Goal: Book appointment/travel/reservation

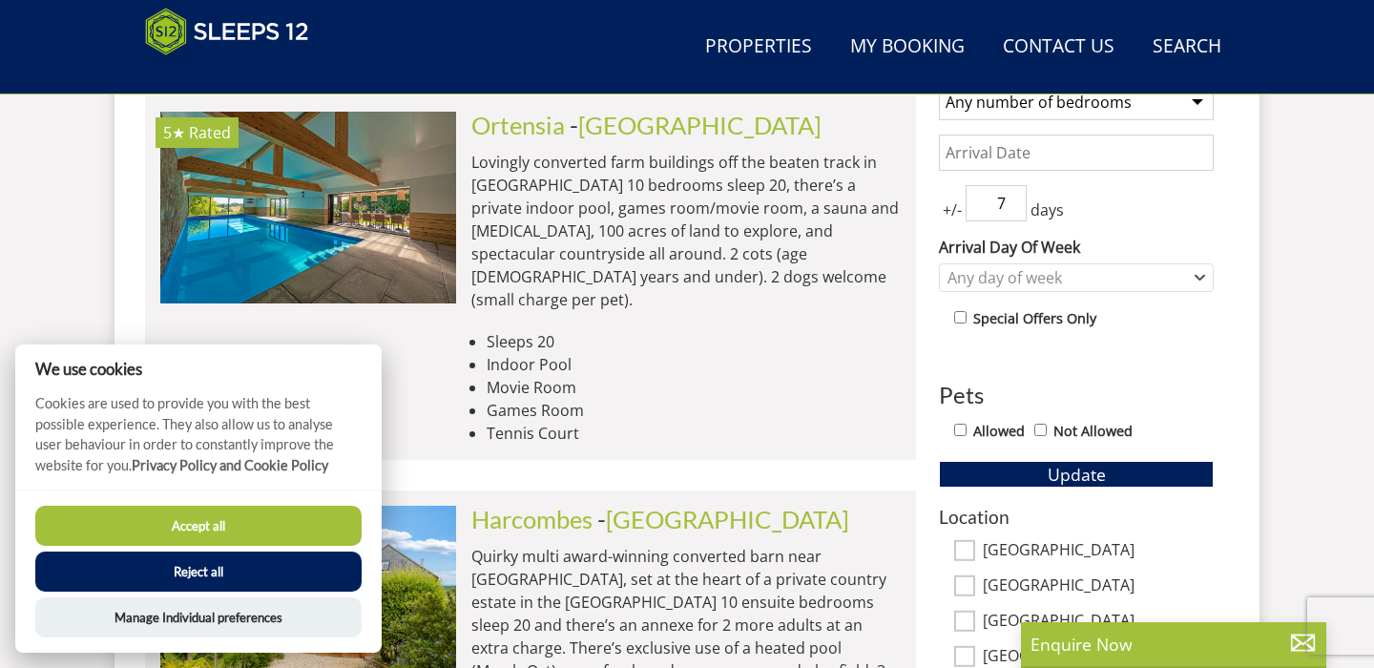
scroll to position [868, 0]
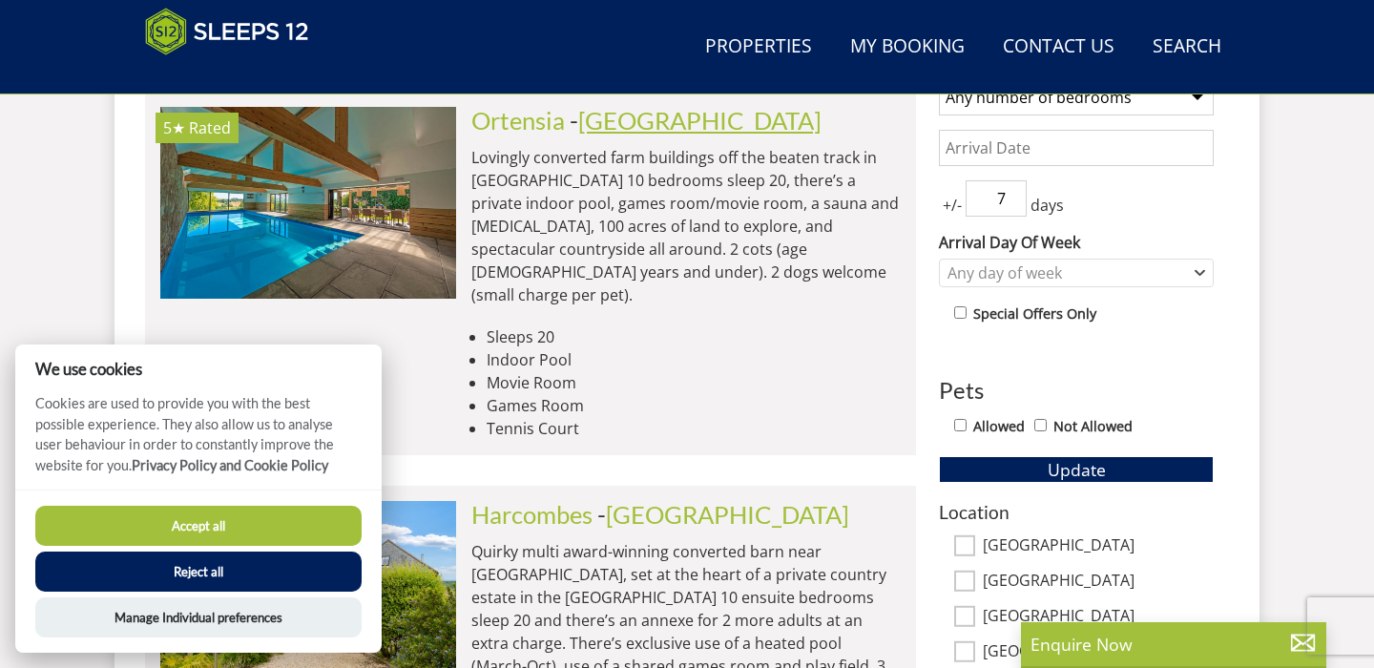
click at [624, 127] on link "[GEOGRAPHIC_DATA]" at bounding box center [699, 120] width 243 height 29
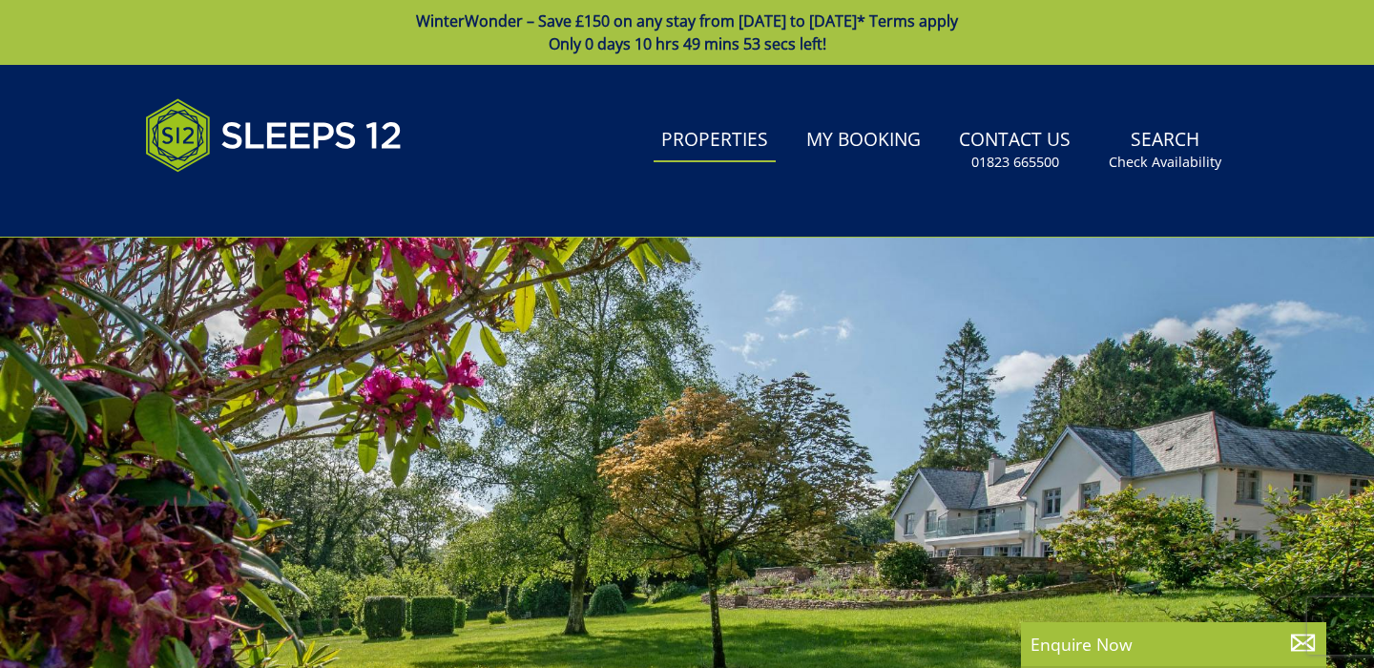
click at [722, 142] on link "Properties" at bounding box center [715, 140] width 122 height 43
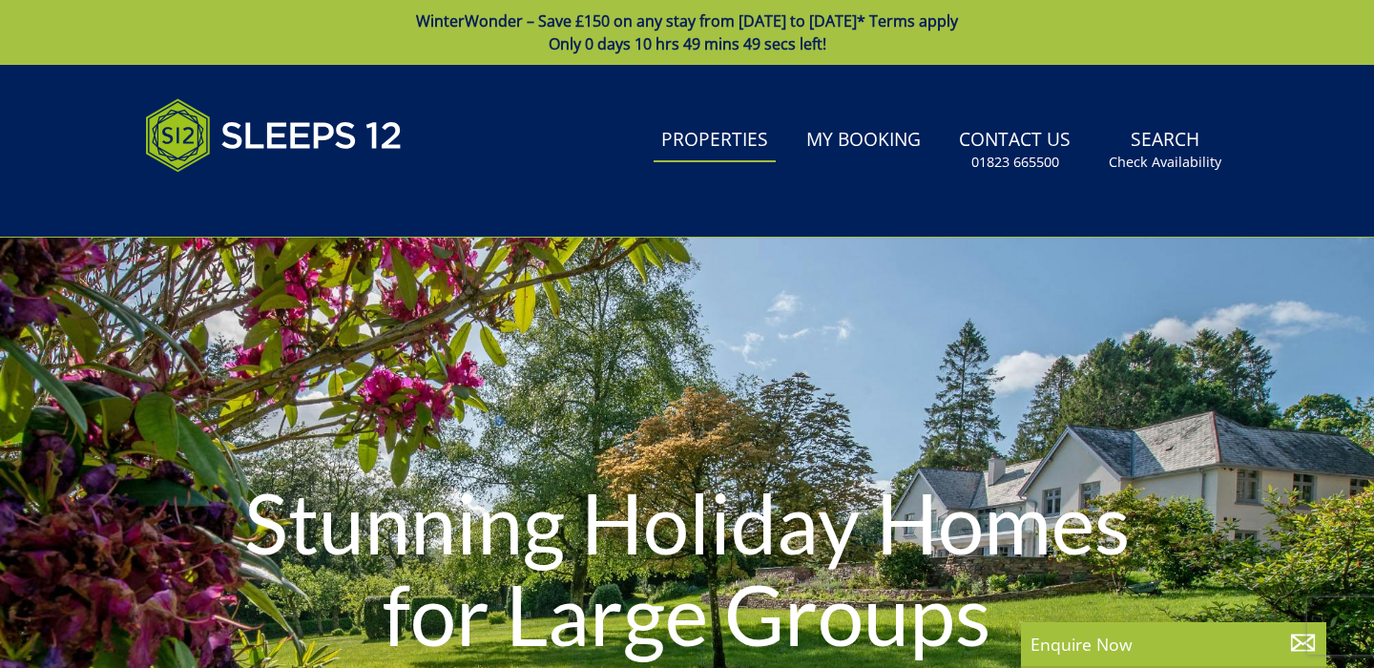
click at [259, 536] on h1 "Stunning Holiday Homes for Large Groups" at bounding box center [687, 568] width 962 height 258
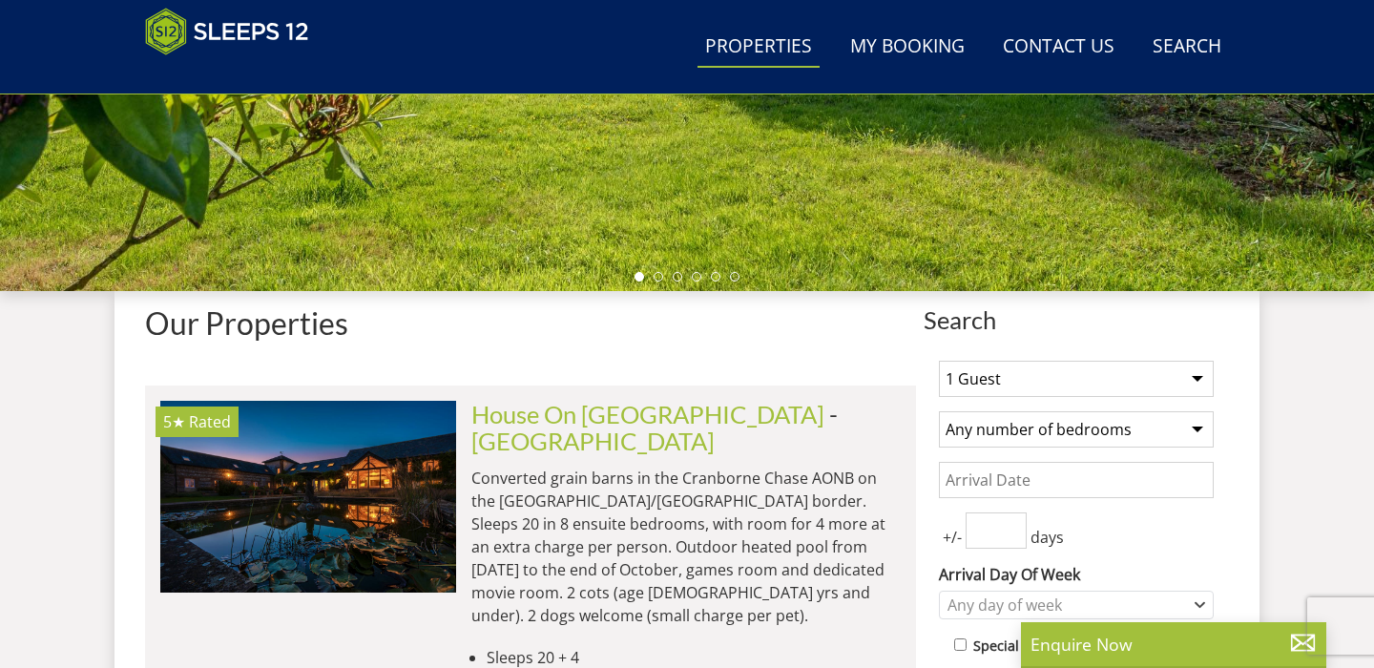
scroll to position [738, 0]
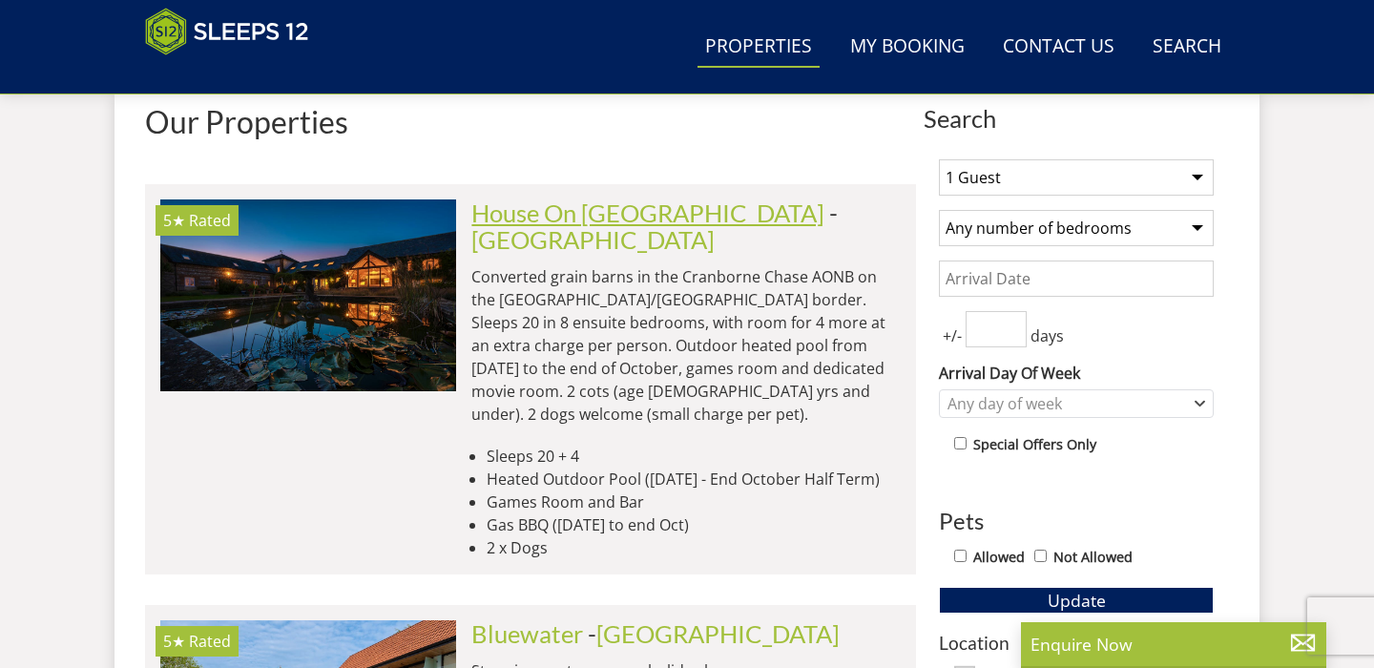
click at [545, 216] on link "House On [GEOGRAPHIC_DATA]" at bounding box center [647, 212] width 353 height 29
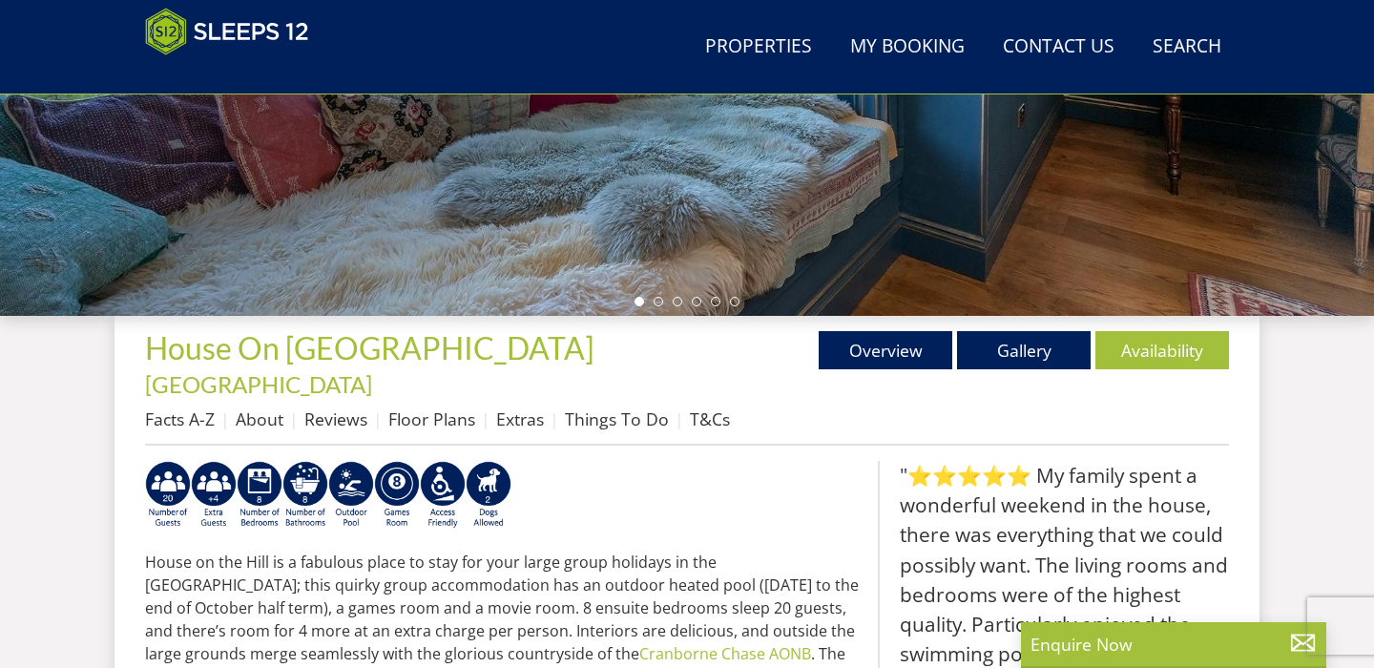
scroll to position [507, 0]
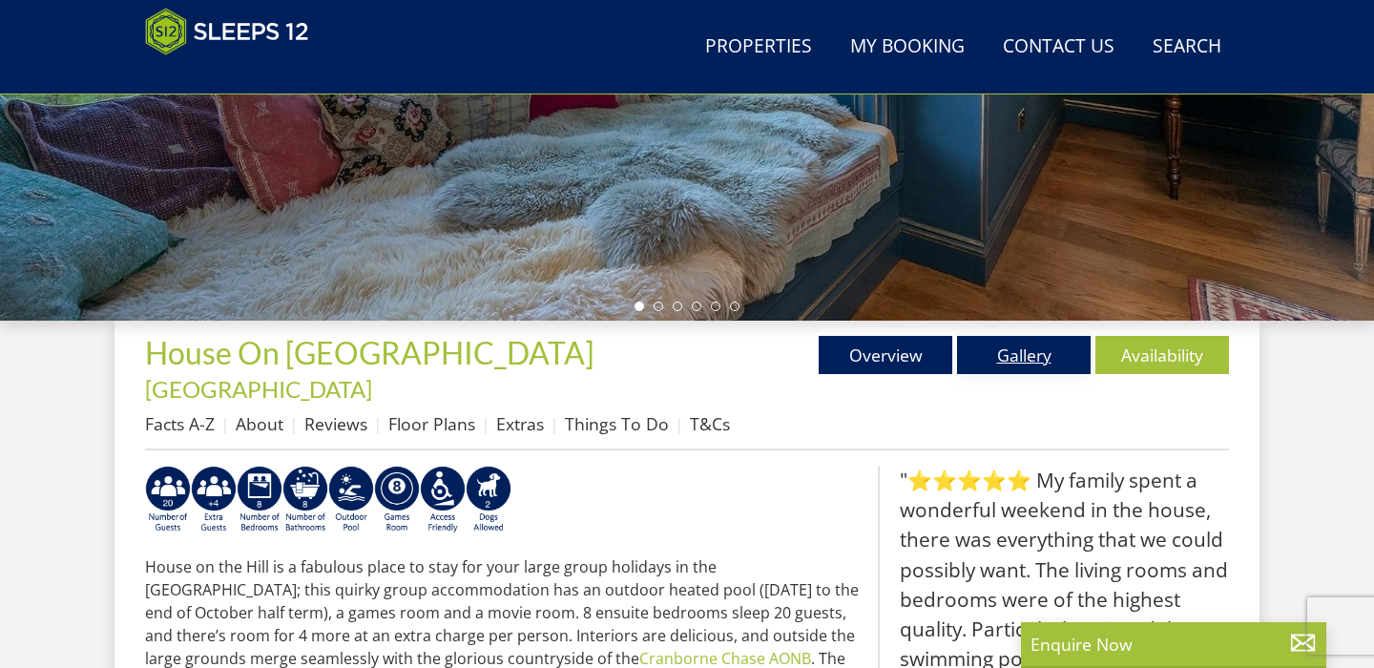
click at [1029, 355] on link "Gallery" at bounding box center [1024, 355] width 134 height 38
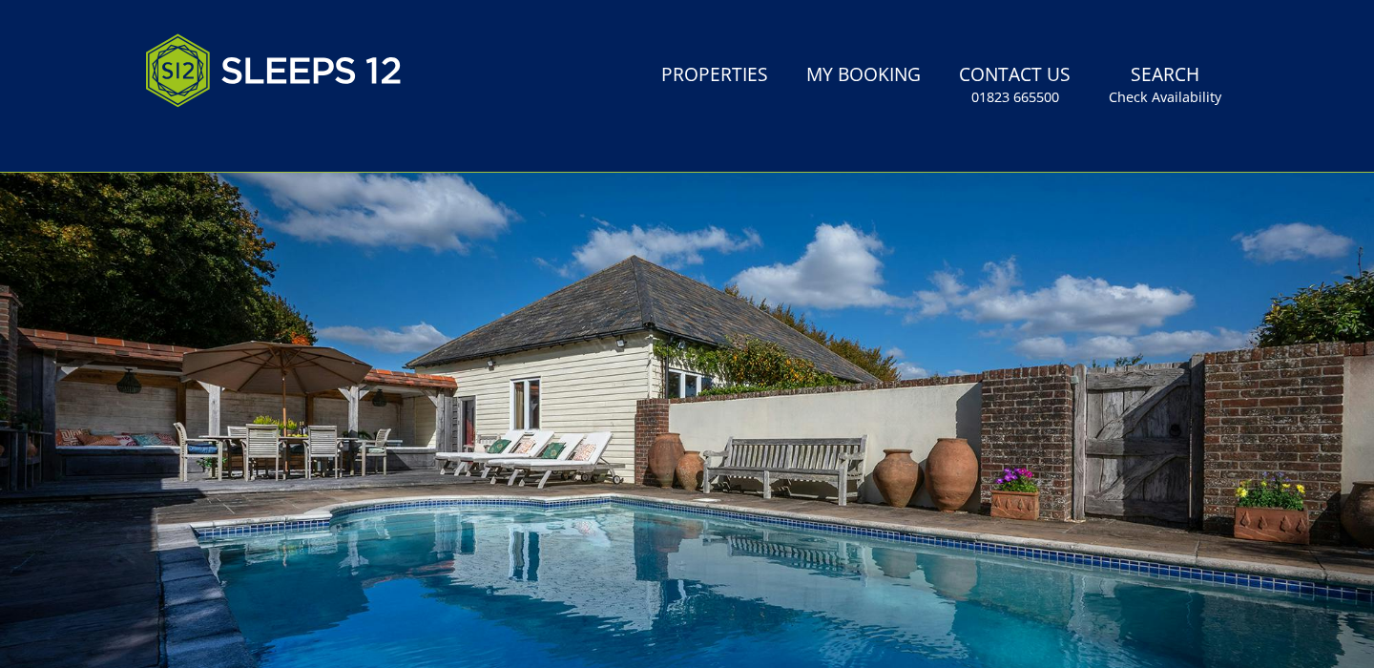
scroll to position [172, 0]
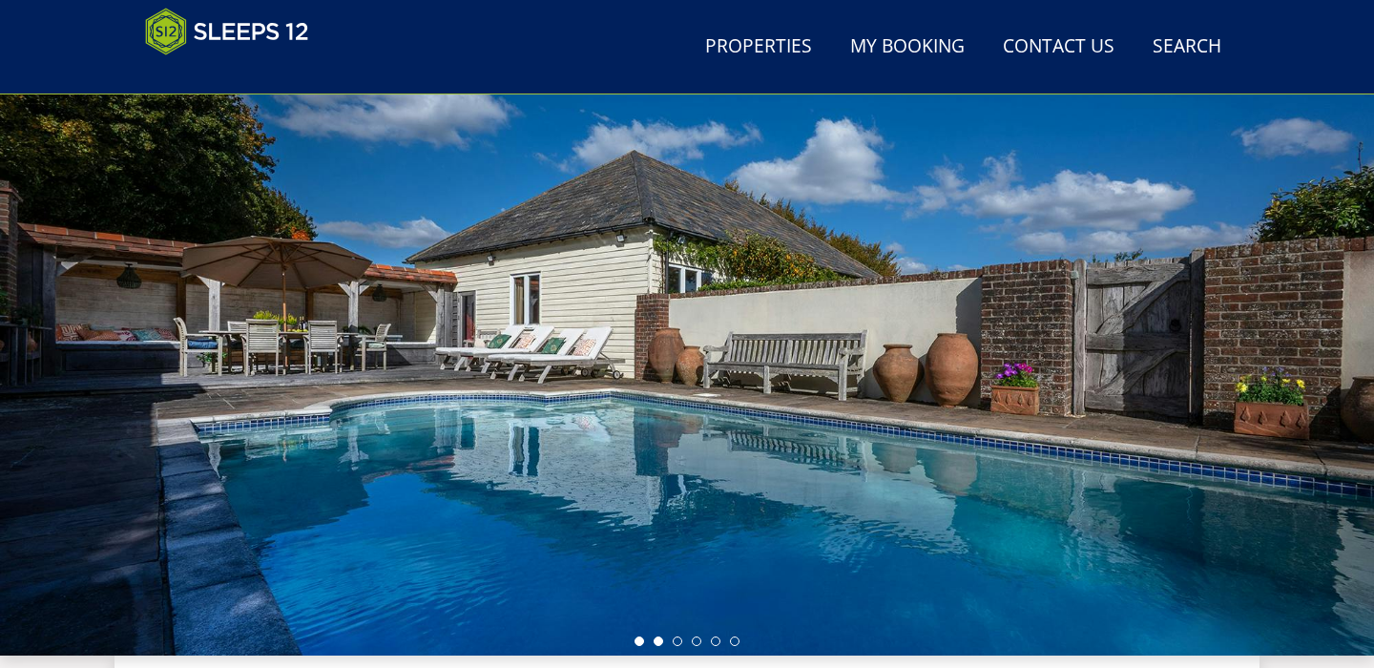
click at [658, 641] on li at bounding box center [659, 641] width 10 height 10
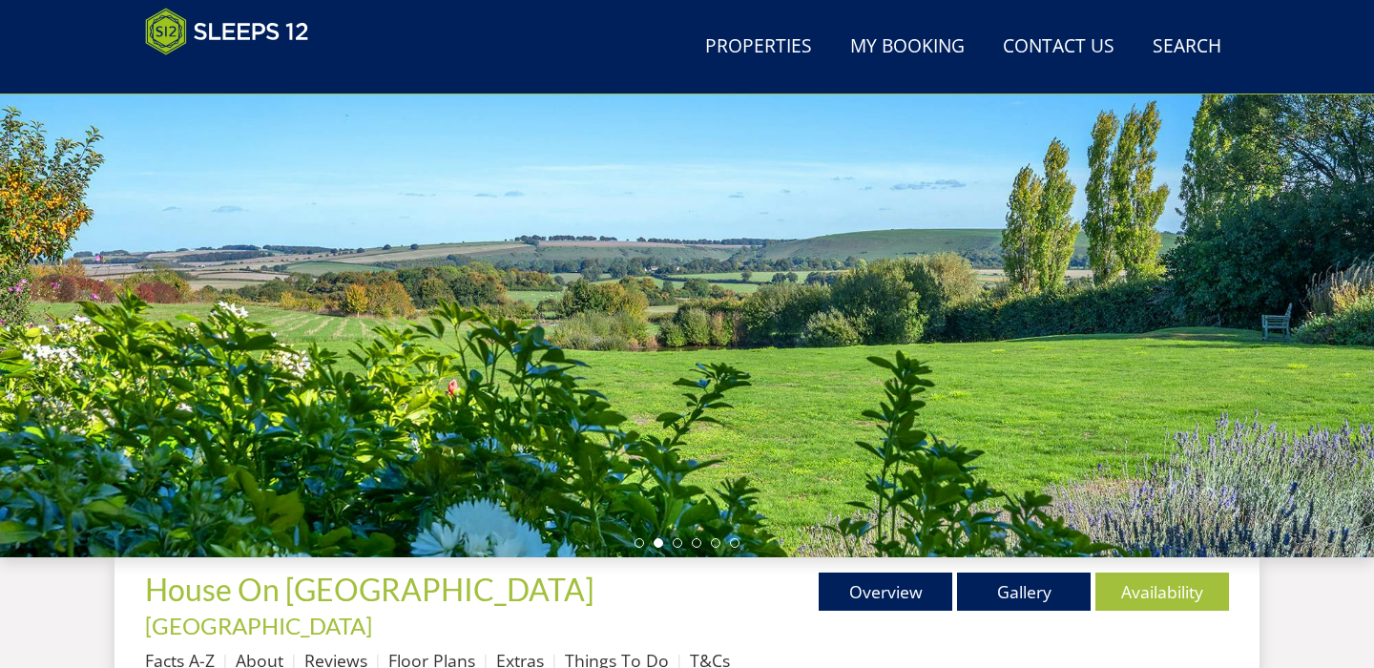
scroll to position [258, 0]
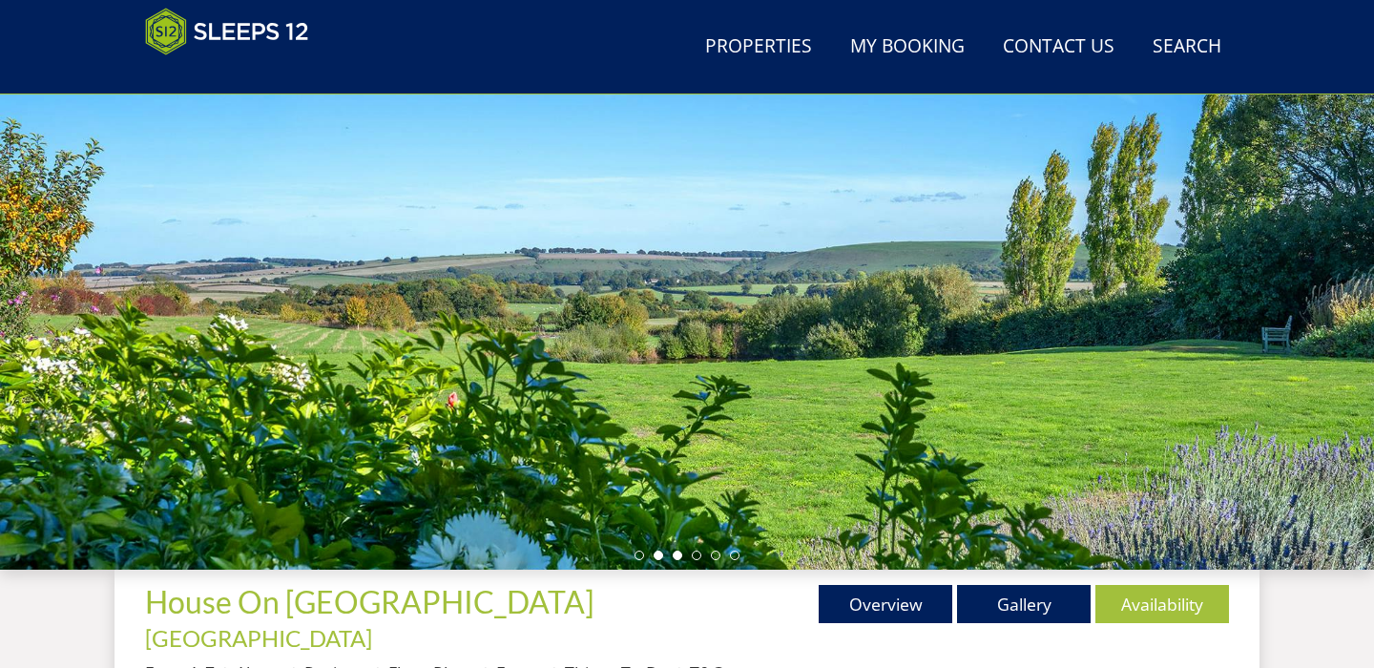
click at [681, 559] on ul at bounding box center [687, 556] width 105 height 10
click at [677, 559] on li at bounding box center [678, 556] width 10 height 10
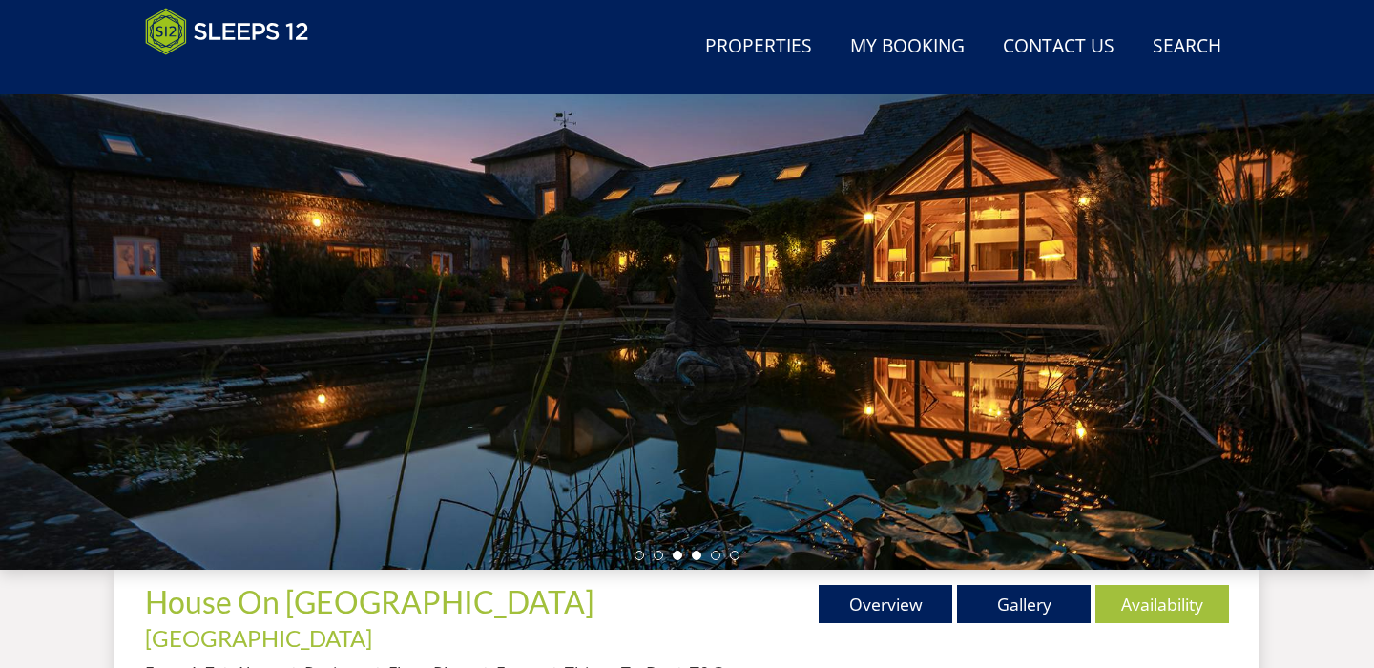
click at [697, 556] on li at bounding box center [697, 556] width 10 height 10
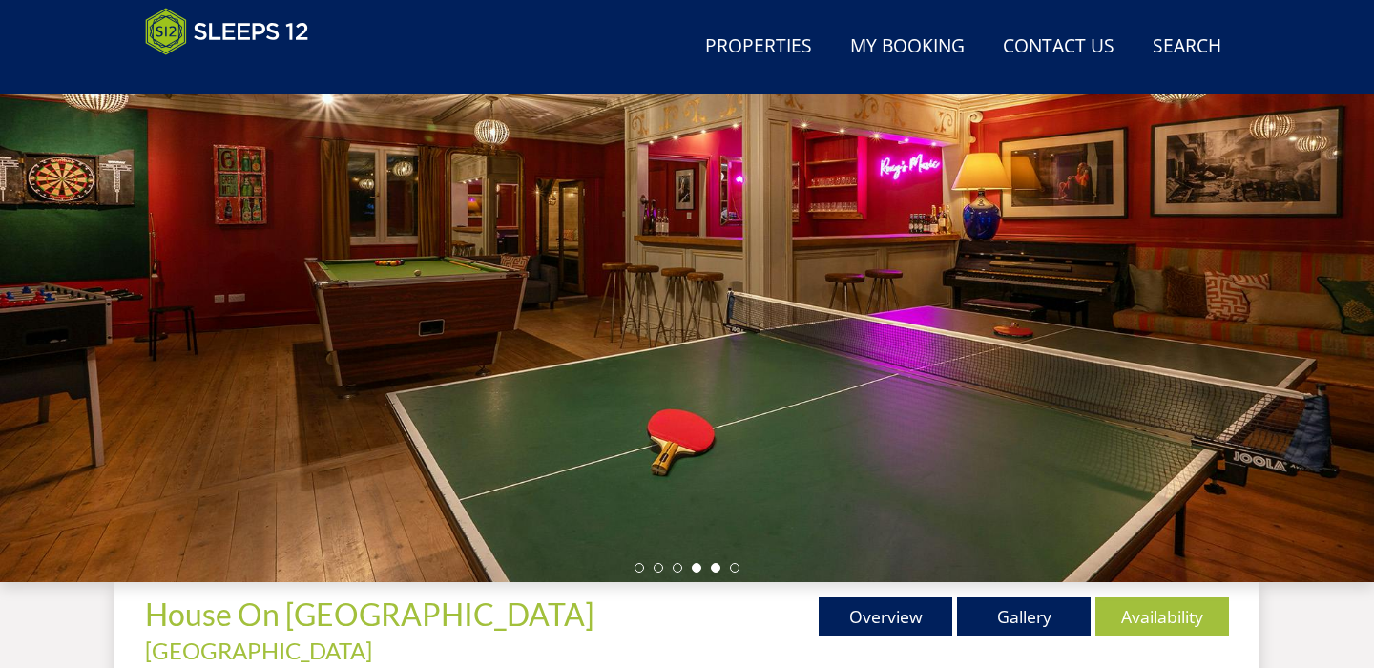
click at [716, 570] on li at bounding box center [716, 568] width 10 height 10
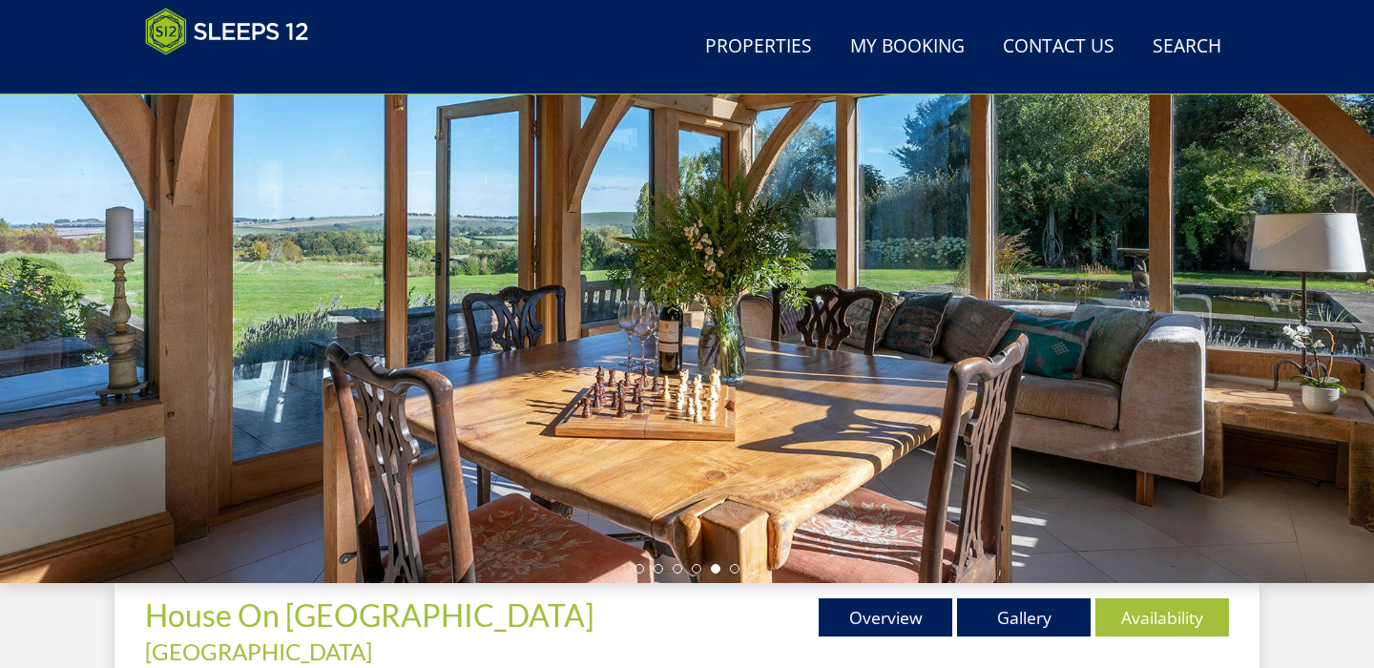
scroll to position [246, 0]
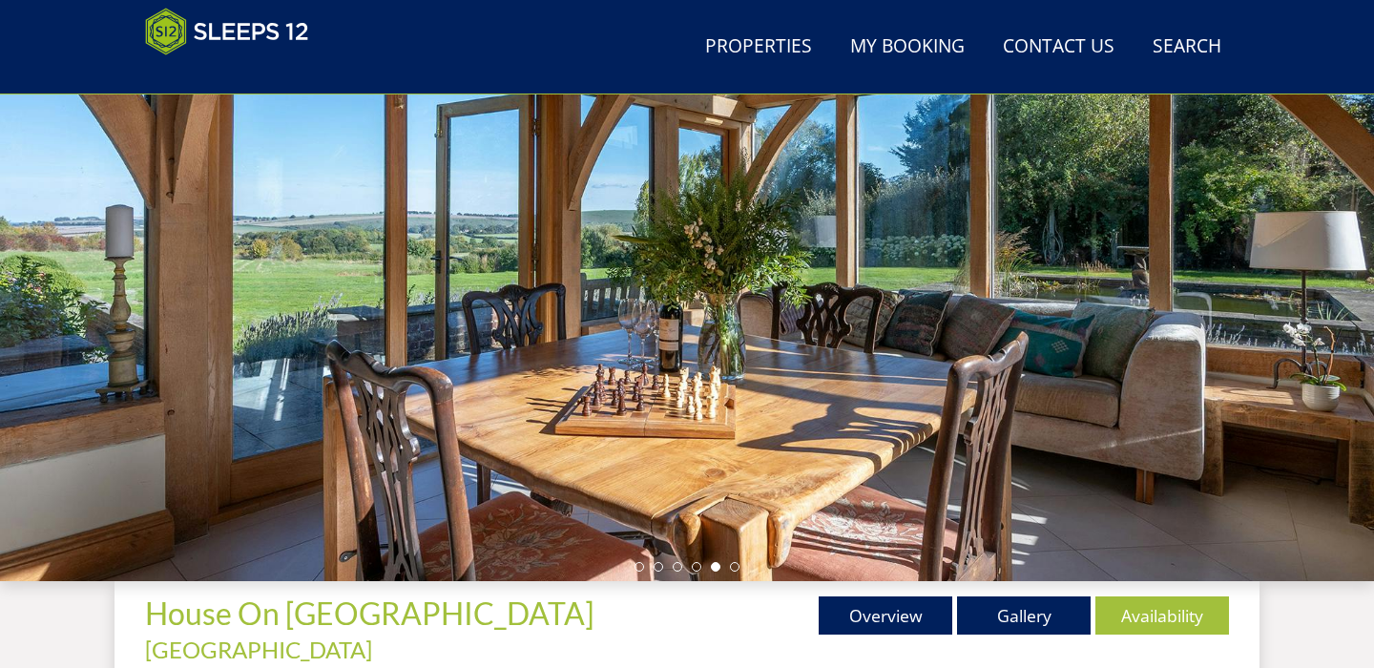
click at [738, 572] on div at bounding box center [687, 247] width 1374 height 668
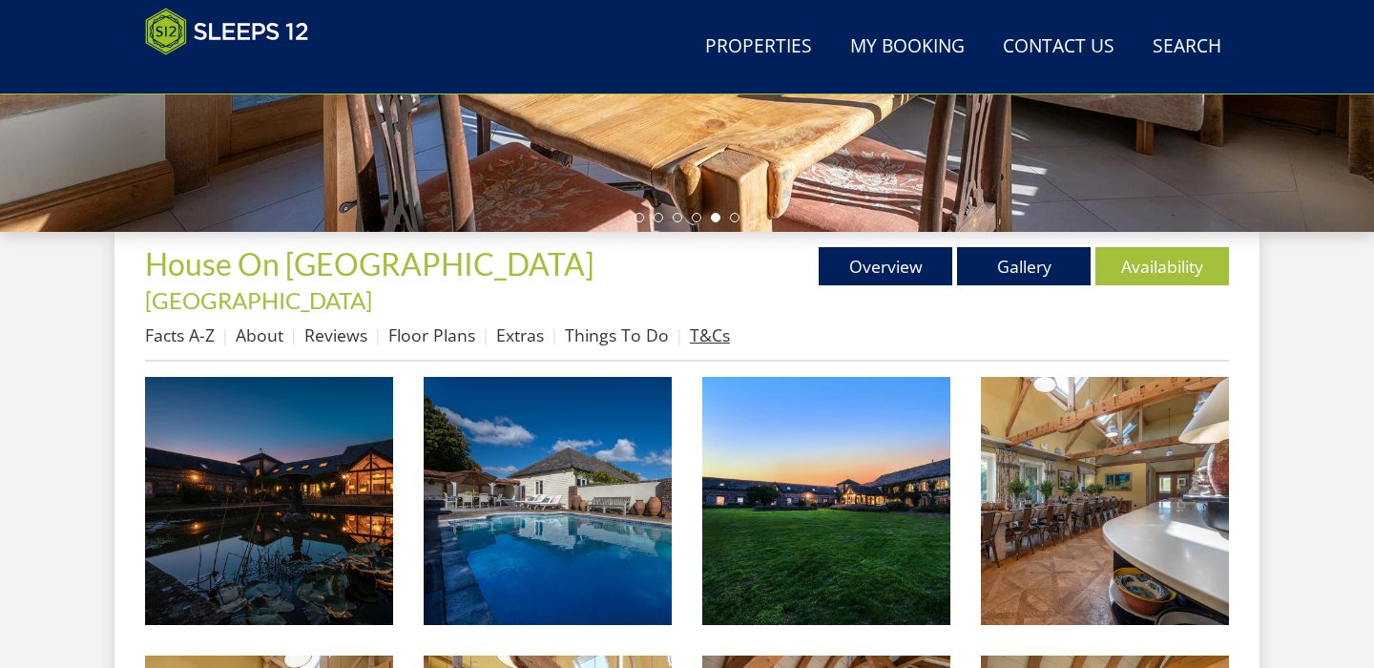
scroll to position [596, 0]
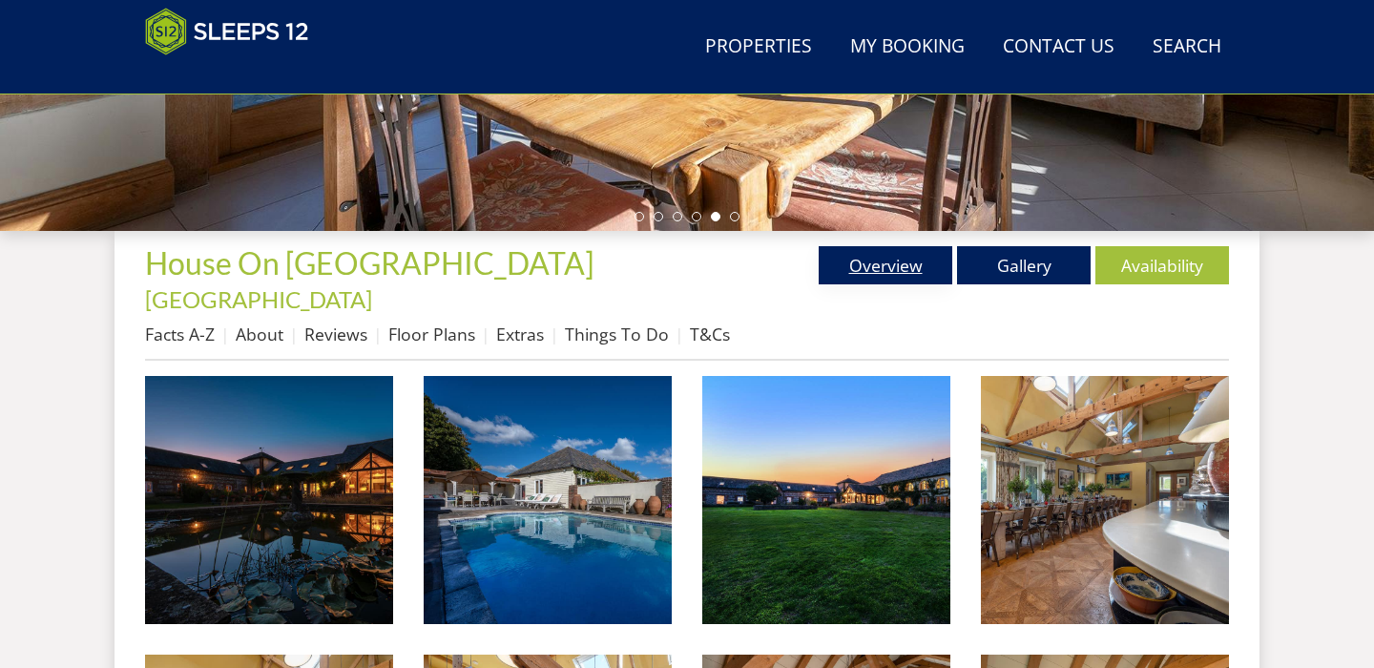
click at [892, 269] on link "Overview" at bounding box center [886, 265] width 134 height 38
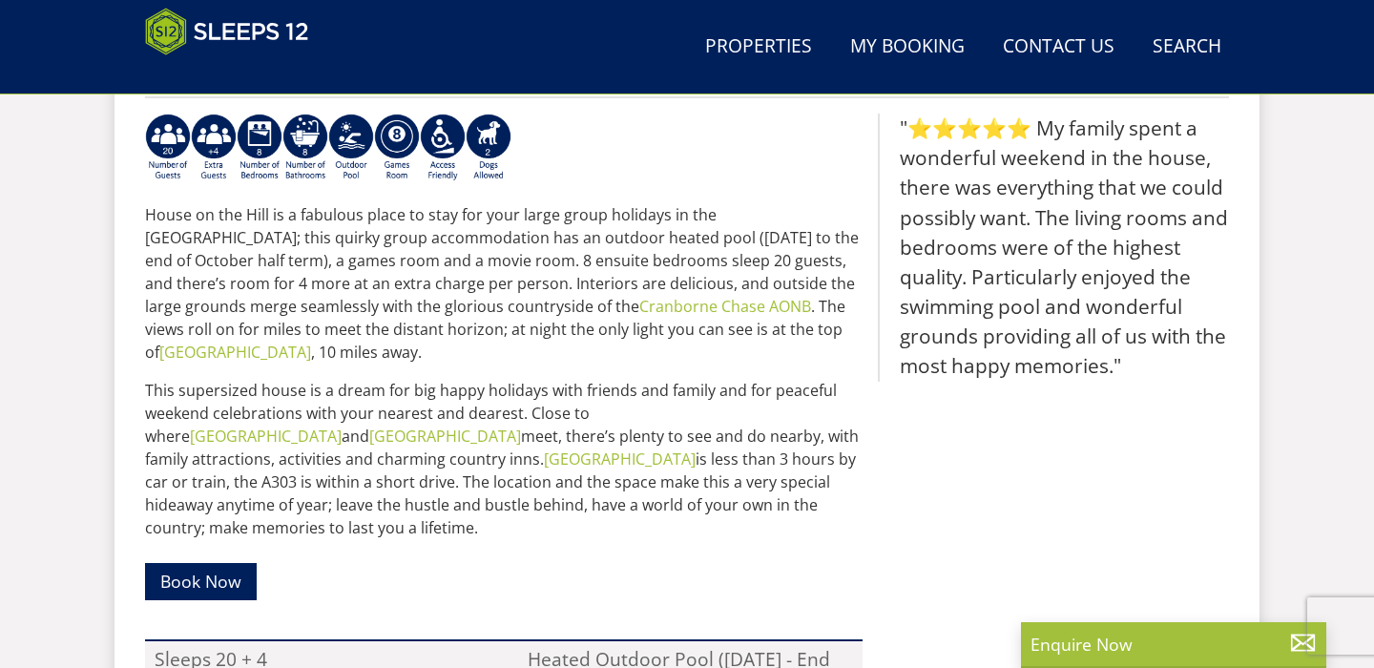
scroll to position [858, 0]
click at [222, 564] on link "Book Now" at bounding box center [201, 582] width 112 height 37
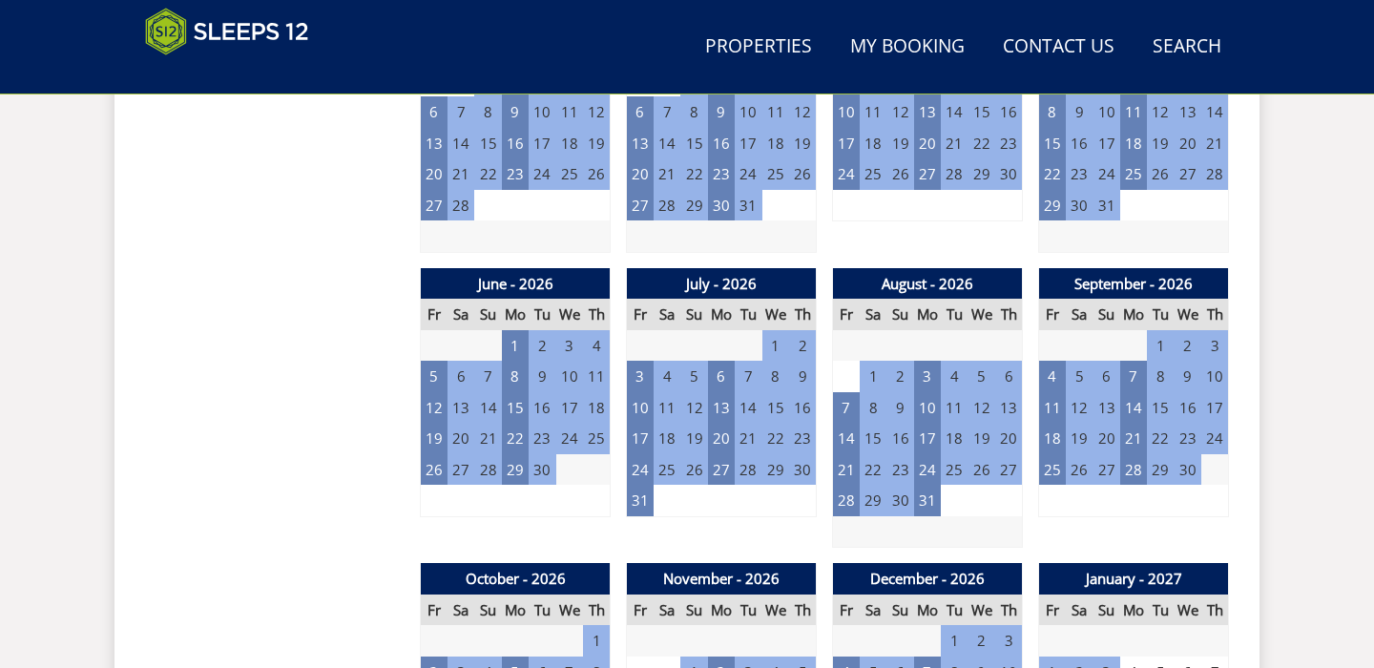
scroll to position [1341, 0]
